Goal: Entertainment & Leisure: Browse casually

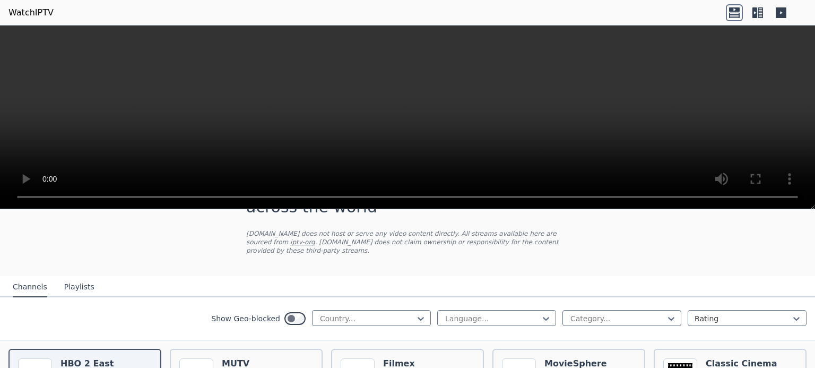
scroll to position [69, 0]
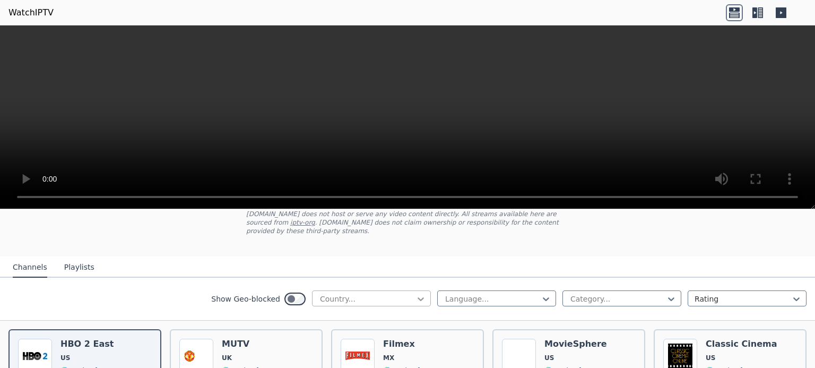
click at [416, 295] on icon at bounding box center [421, 299] width 11 height 11
click at [385, 313] on div "All countries" at bounding box center [371, 322] width 119 height 19
click at [544, 294] on div at bounding box center [546, 299] width 11 height 11
click at [515, 315] on div "All languages" at bounding box center [496, 322] width 119 height 19
click at [101, 286] on div "Show Geo-blocked All countries All languages Category... Rating" at bounding box center [407, 299] width 815 height 43
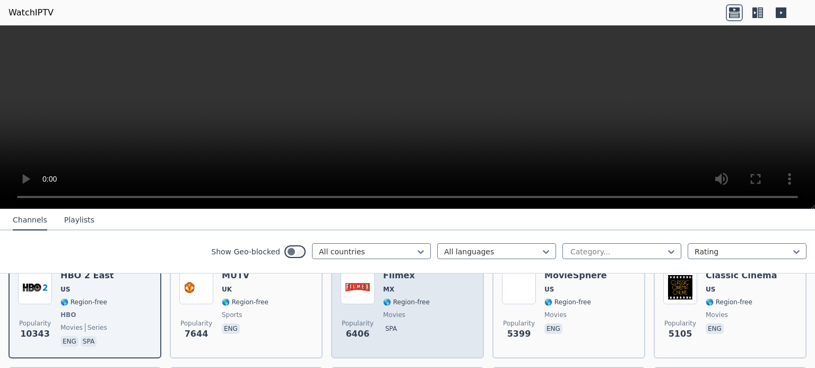
scroll to position [69, 0]
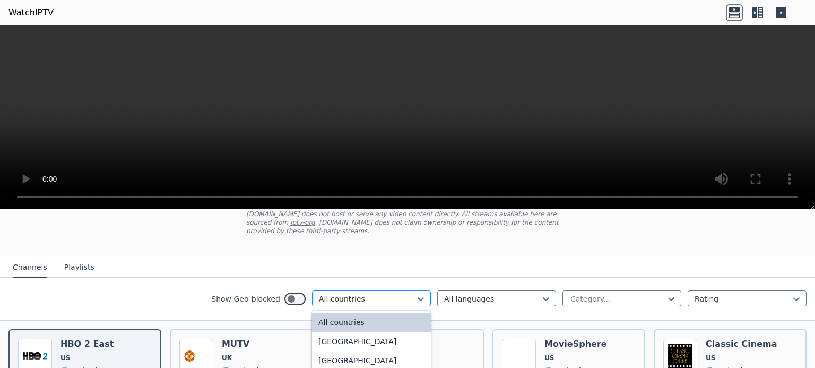
click at [377, 294] on div at bounding box center [367, 299] width 97 height 11
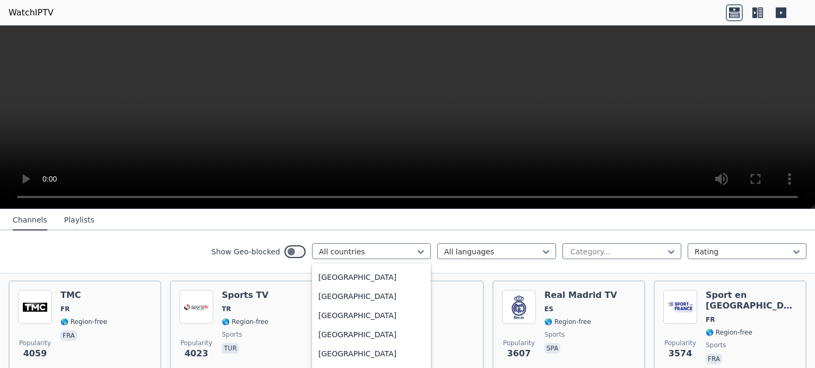
scroll to position [3973, 0]
click at [345, 134] on div "[GEOGRAPHIC_DATA]" at bounding box center [371, 124] width 119 height 19
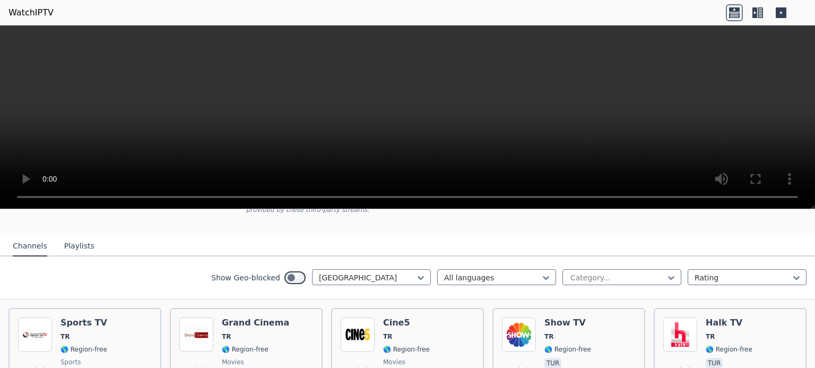
scroll to position [69, 0]
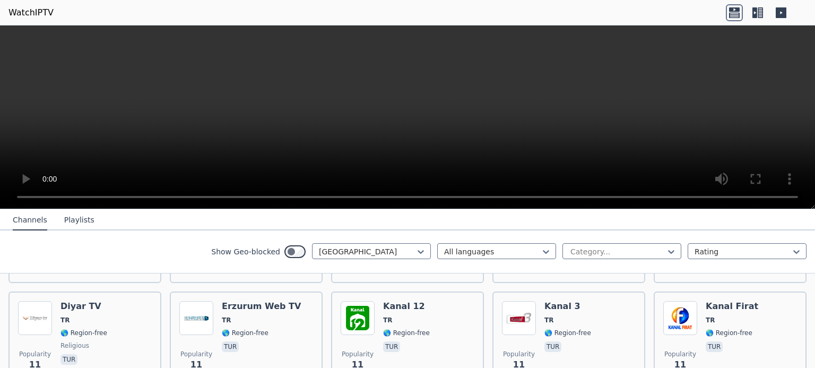
scroll to position [2651, 0]
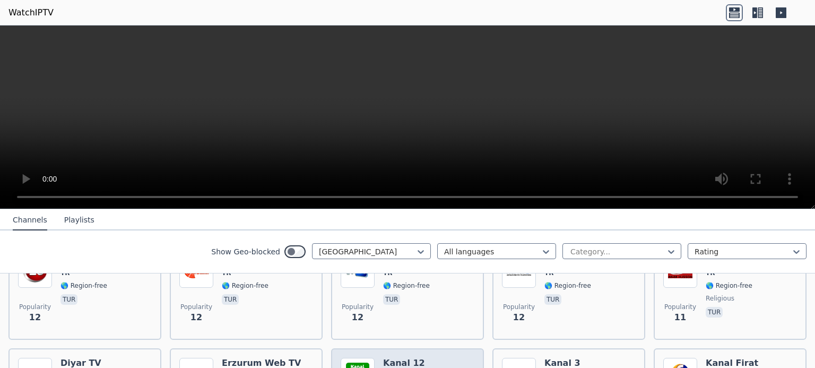
click at [517, 358] on img at bounding box center [519, 375] width 34 height 34
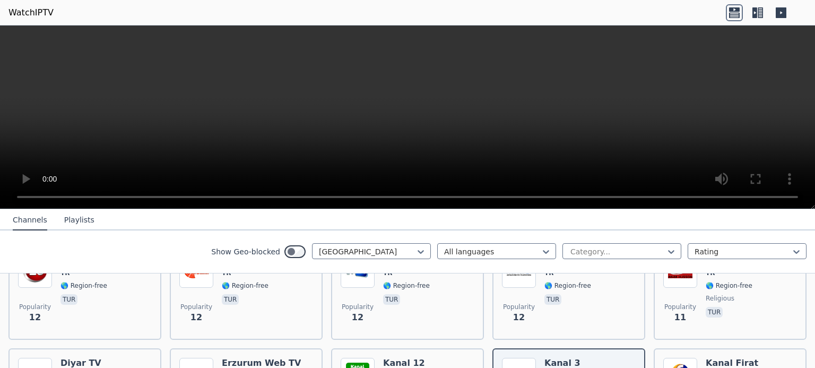
click at [75, 224] on button "Playlists" at bounding box center [79, 220] width 30 height 20
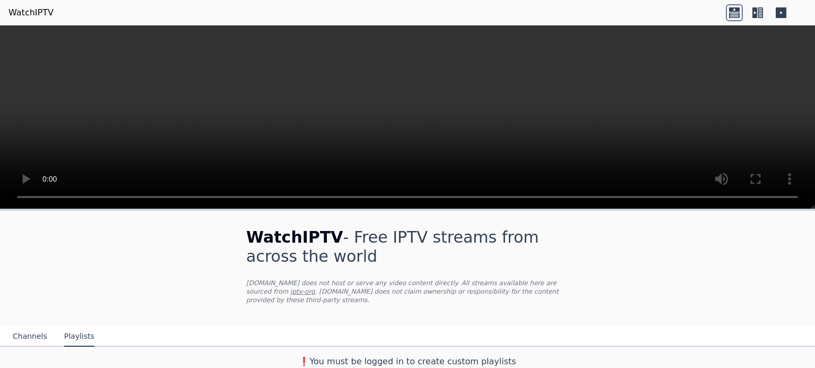
click at [762, 10] on icon at bounding box center [760, 12] width 5 height 11
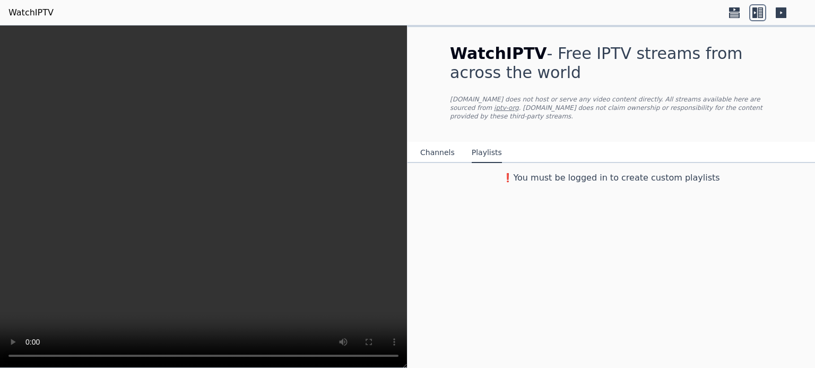
click at [785, 11] on icon at bounding box center [781, 12] width 11 height 11
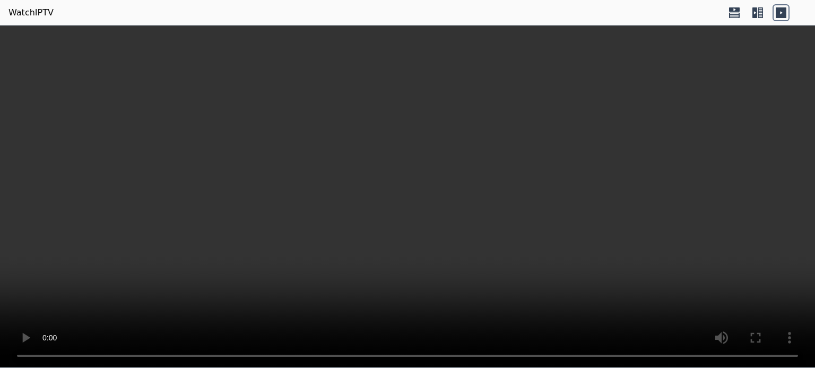
click at [782, 13] on icon at bounding box center [781, 12] width 17 height 17
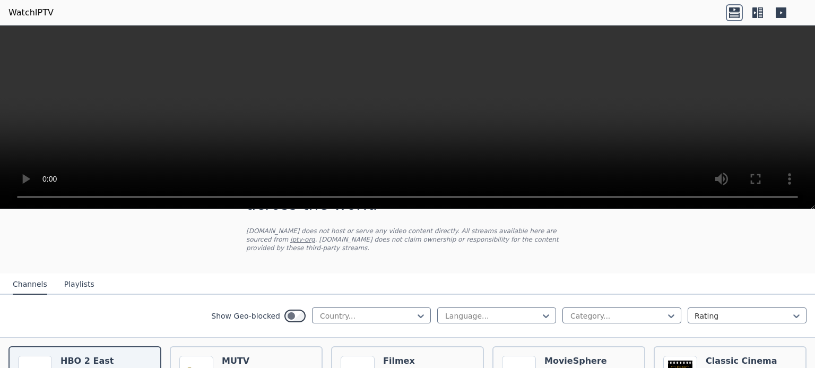
scroll to position [104, 0]
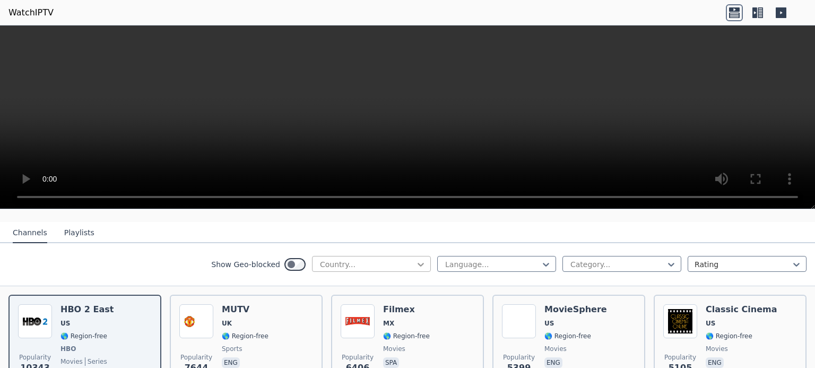
click at [416, 259] on icon at bounding box center [421, 264] width 11 height 11
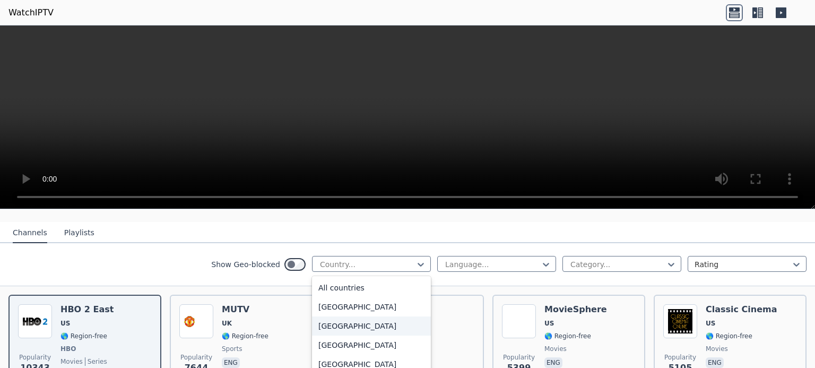
click at [373, 325] on div "[GEOGRAPHIC_DATA]" at bounding box center [371, 325] width 119 height 19
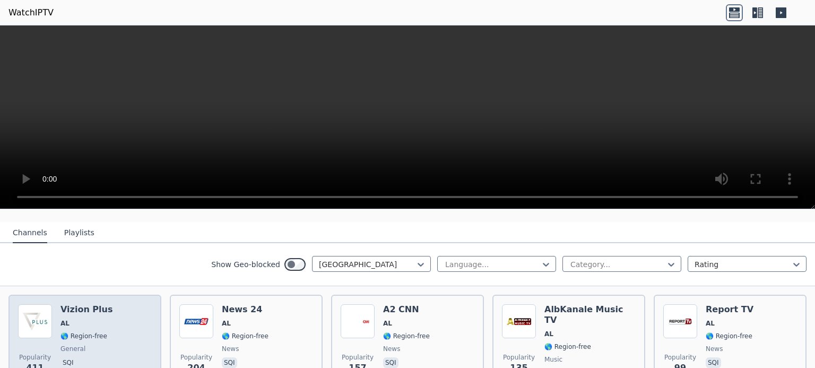
click at [98, 335] on div "Vizion Plus AL 🌎 Region-free general sqi" at bounding box center [87, 342] width 52 height 76
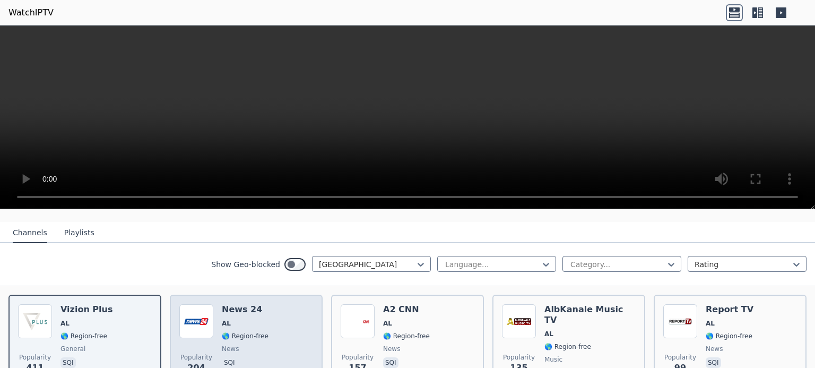
click at [226, 320] on div "News 24 AL 🌎 Region-free news sqi" at bounding box center [245, 342] width 47 height 76
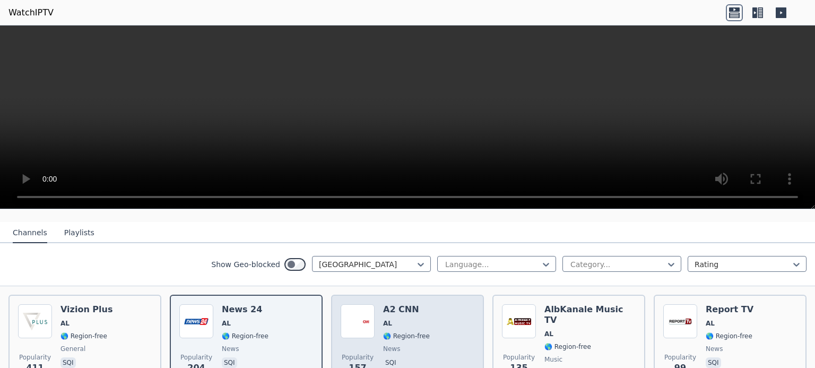
click at [396, 319] on span "AL" at bounding box center [406, 323] width 47 height 8
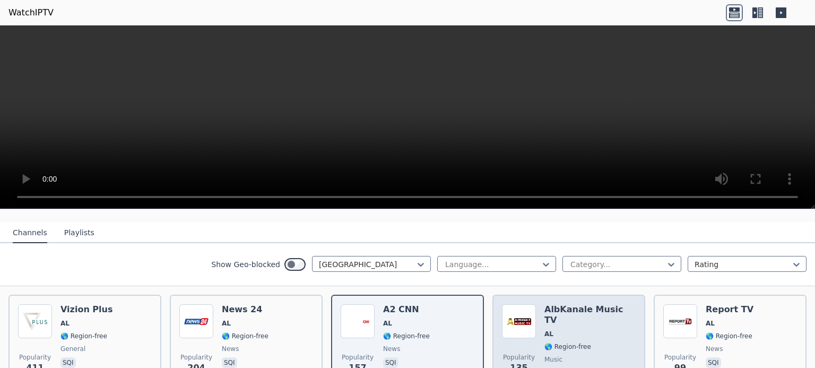
click at [538, 319] on div "Popularity 135 AlbKanale Music TV AL 🌎 Region-free music sqi" at bounding box center [569, 342] width 134 height 76
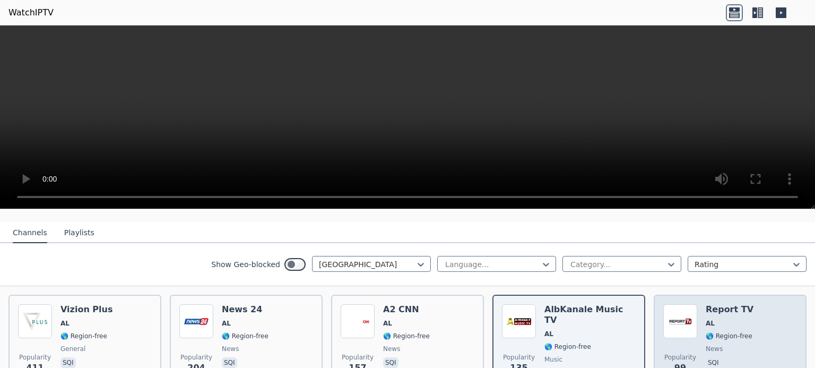
click at [706, 309] on div "Report TV AL 🌎 Region-free news sqi" at bounding box center [730, 342] width 48 height 76
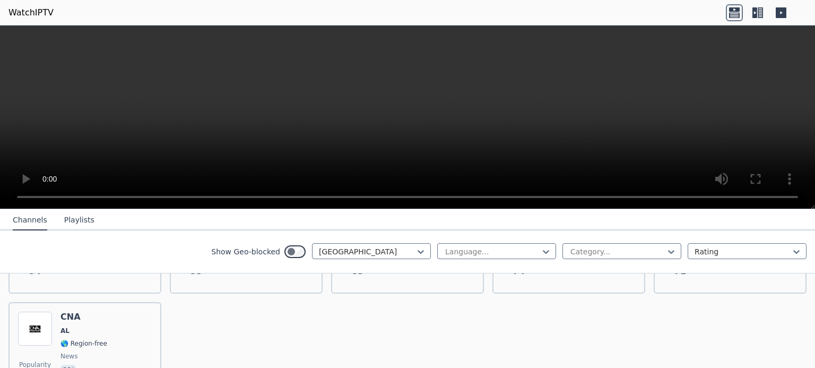
scroll to position [283, 0]
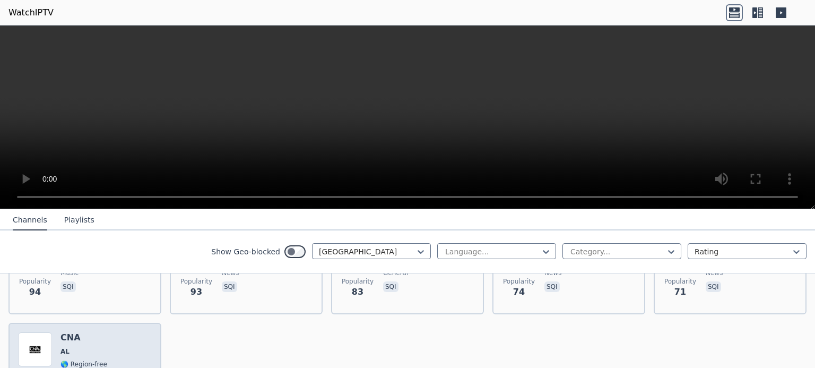
click at [51, 338] on img at bounding box center [35, 349] width 34 height 34
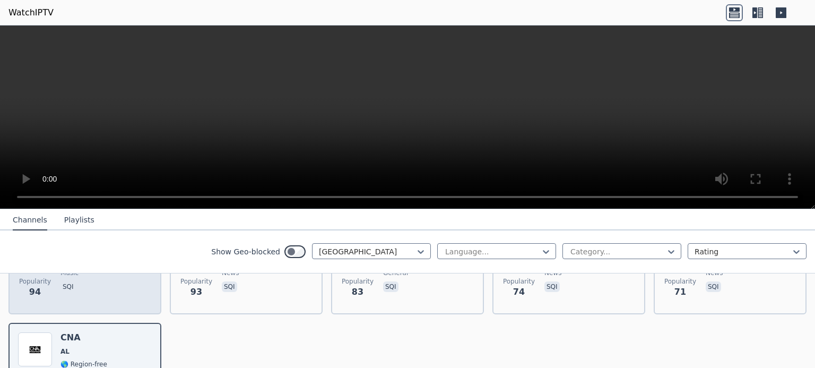
click at [109, 290] on div "Popularity 94 Folklorit TV AL 🌎 Region-free music sqi" at bounding box center [85, 266] width 134 height 76
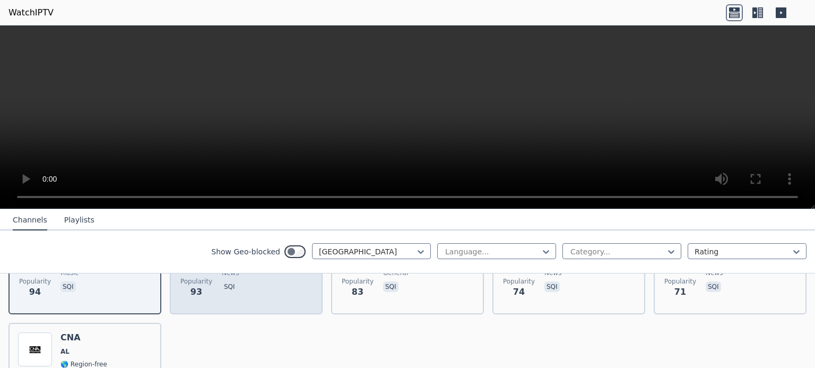
click at [225, 287] on div "Kanali 7 AL 🌎 Region-free news sqi" at bounding box center [245, 266] width 47 height 76
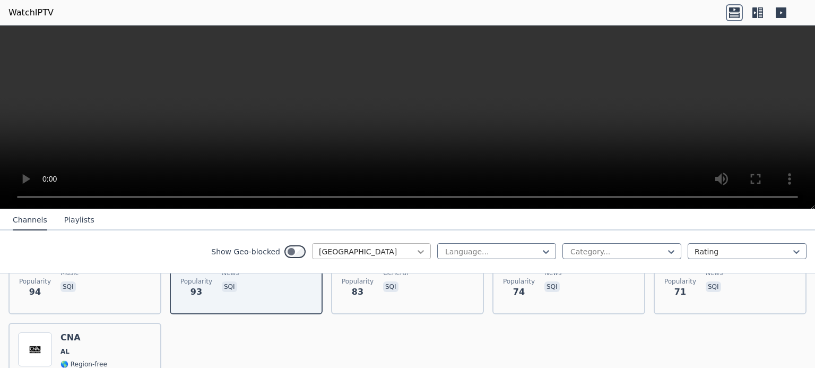
click at [416, 253] on icon at bounding box center [421, 251] width 11 height 11
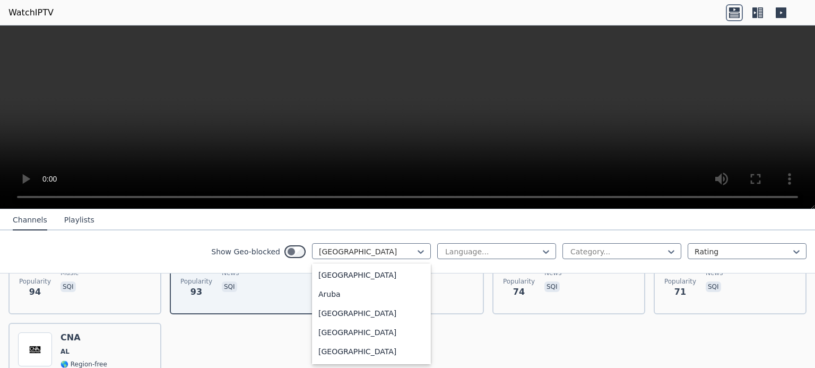
scroll to position [137, 0]
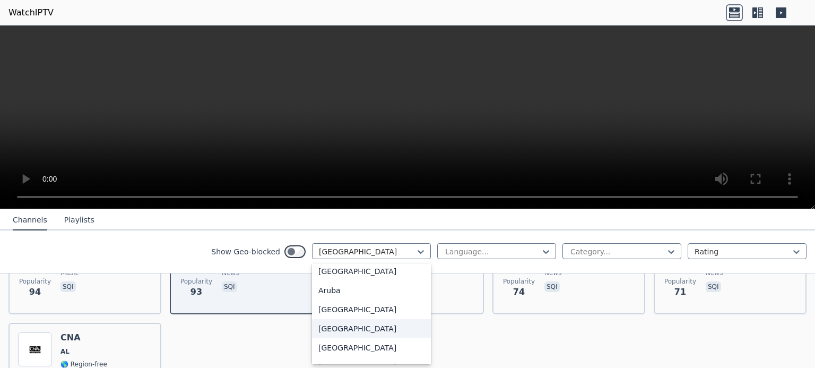
click at [391, 338] on div "[GEOGRAPHIC_DATA]" at bounding box center [371, 328] width 119 height 19
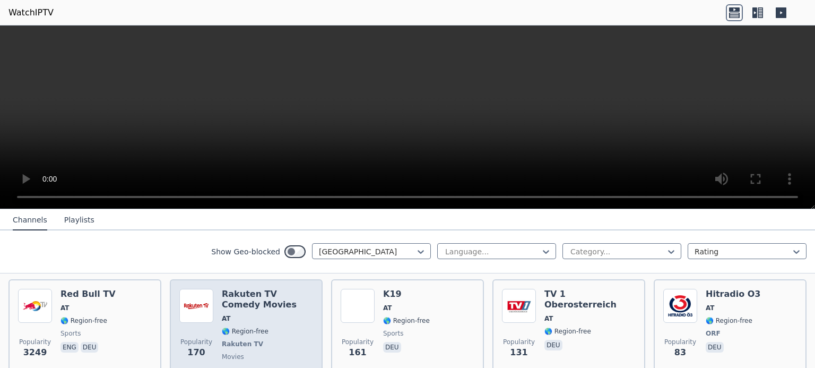
scroll to position [137, 0]
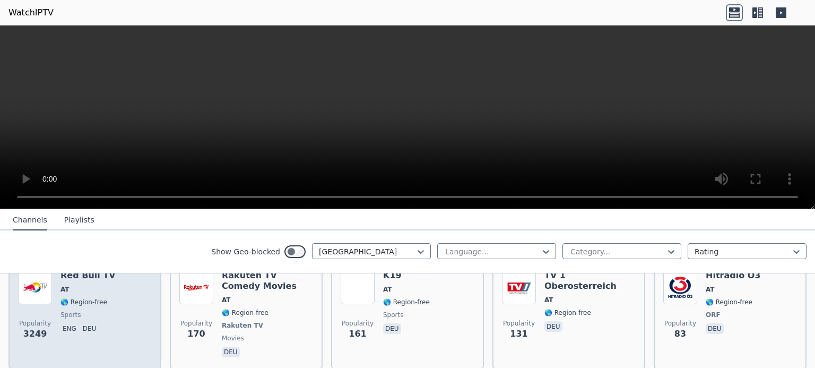
click at [139, 300] on div "Popularity 3249 Red Bull TV AT 🌎 Region-free sports eng deu" at bounding box center [85, 314] width 134 height 89
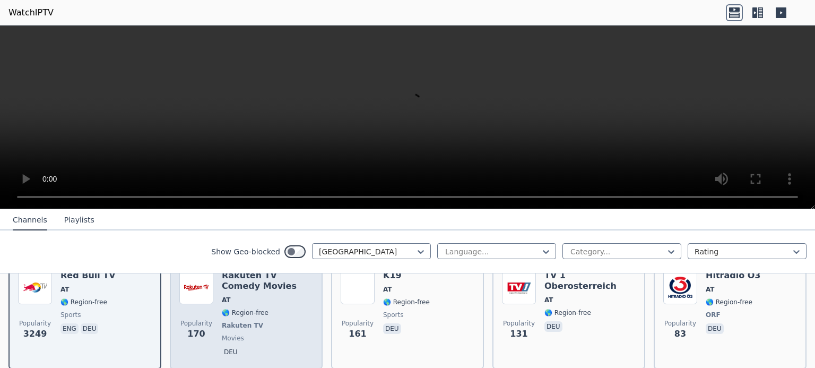
click at [240, 308] on span "🌎 Region-free" at bounding box center [245, 312] width 47 height 8
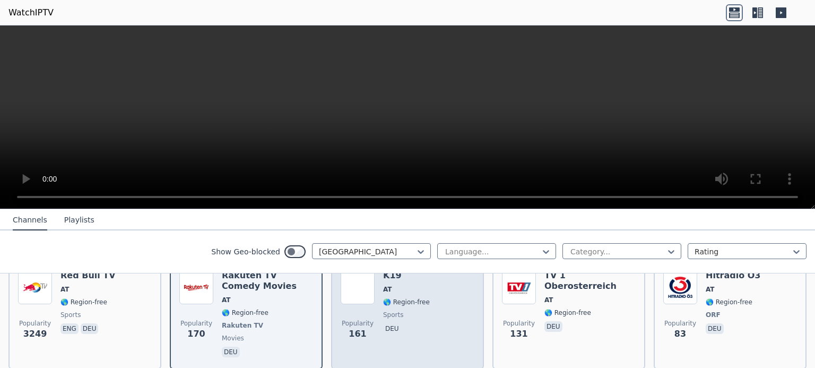
click at [362, 313] on span "Popularity 161" at bounding box center [358, 330] width 34 height 34
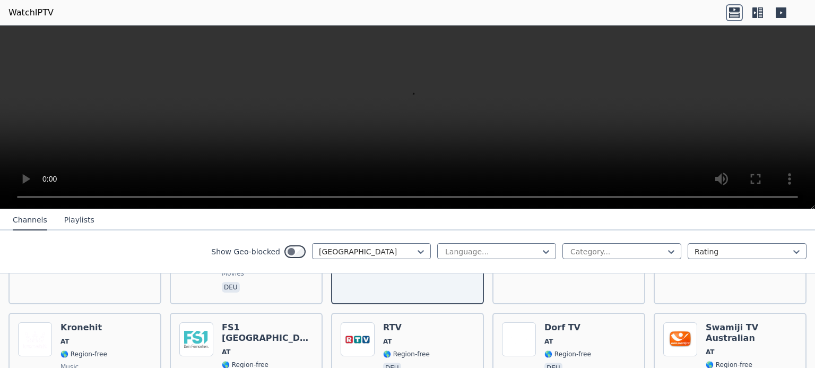
scroll to position [206, 0]
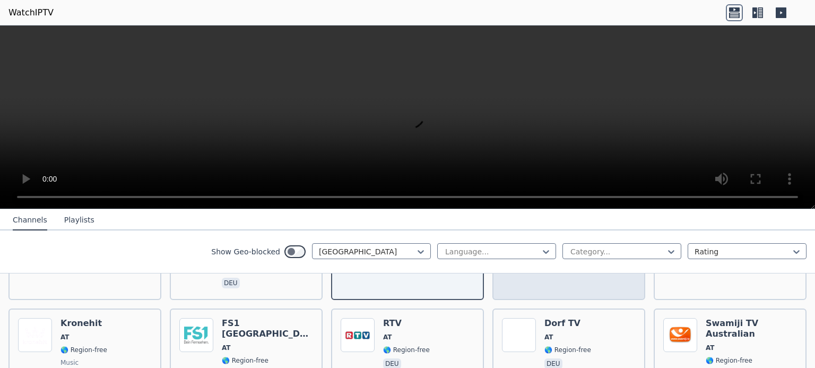
click at [525, 280] on div "Popularity 131" at bounding box center [519, 245] width 34 height 89
